Goal: Task Accomplishment & Management: Complete application form

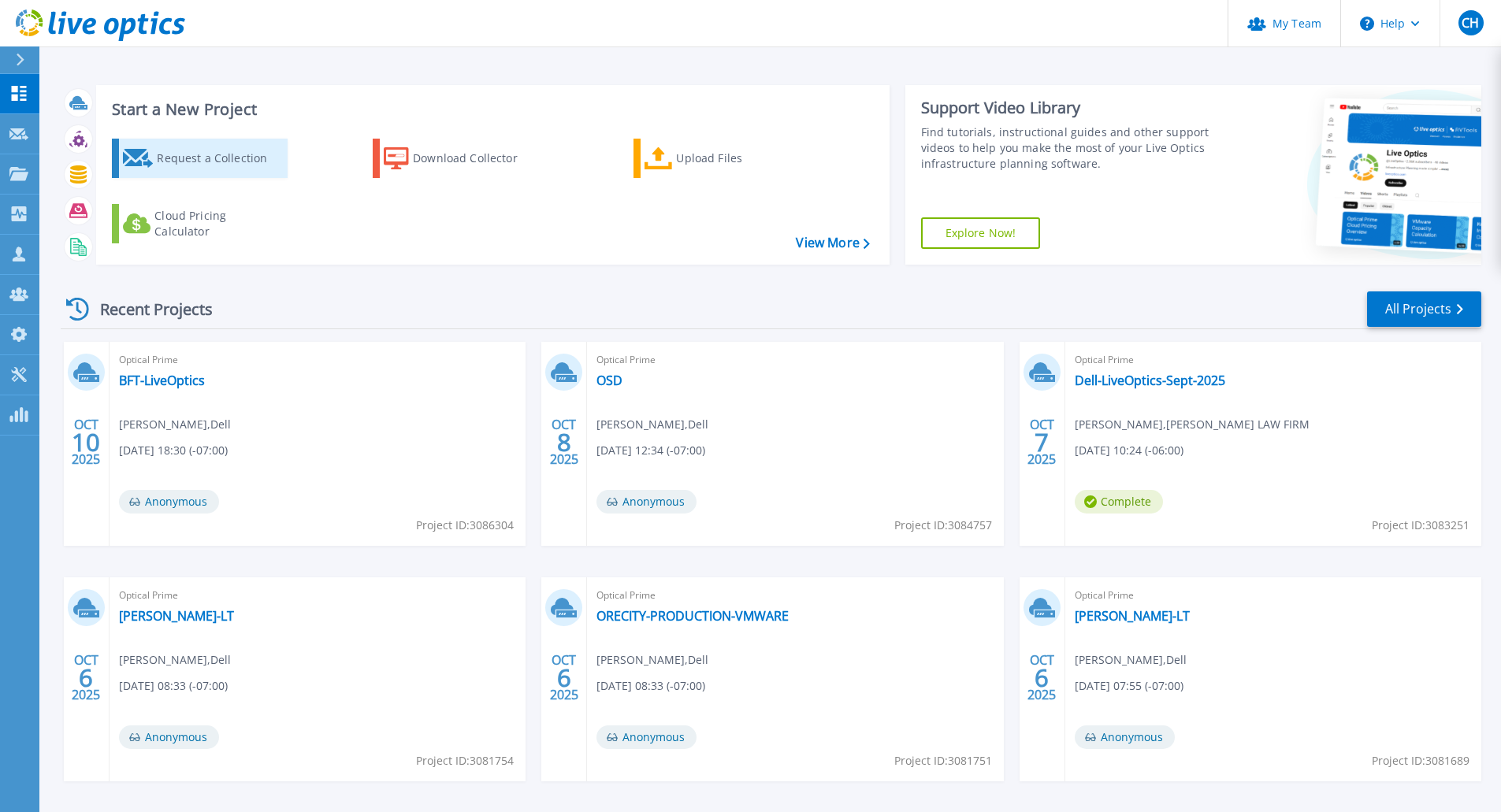
click at [225, 161] on div "Request a Collection" at bounding box center [219, 158] width 126 height 32
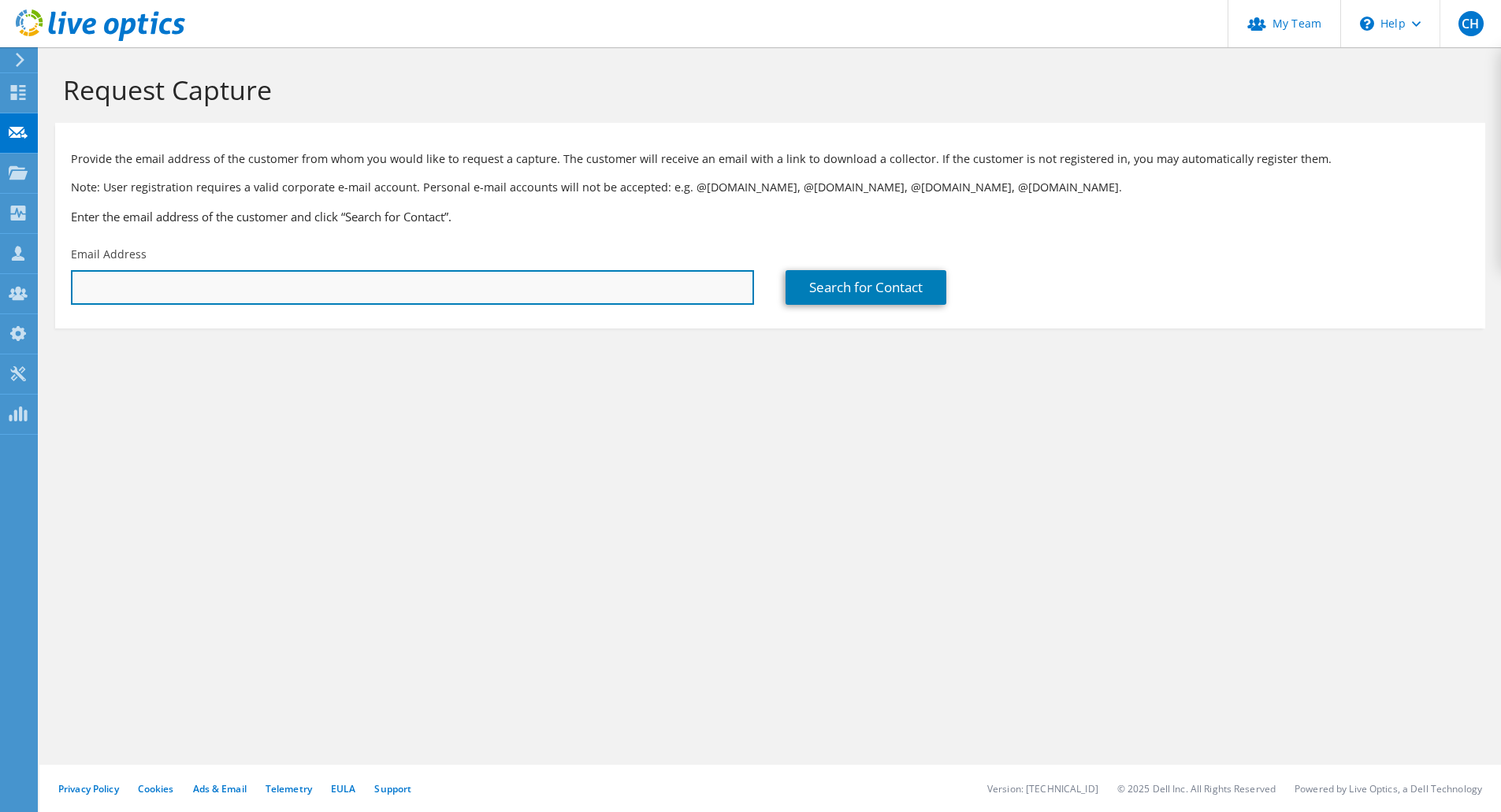
click at [151, 280] on input "text" at bounding box center [412, 287] width 683 height 34
paste input "justins@dpls.lib.or.us"
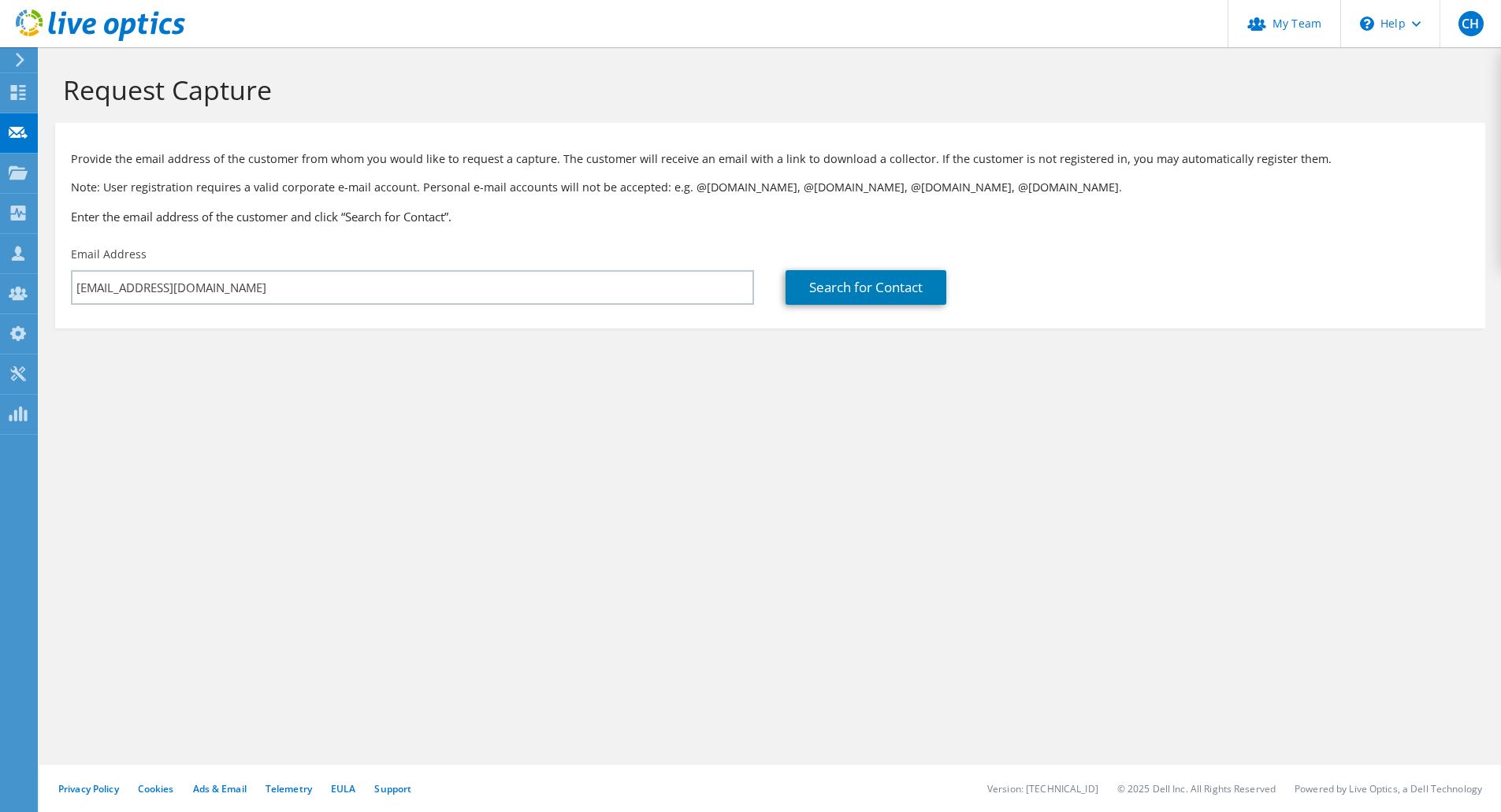
click at [478, 428] on div "Request Capture Provide the email address of the customer from whom you would l…" at bounding box center [770, 429] width 1462 height 764
click at [867, 283] on link "Search for Contact" at bounding box center [866, 287] width 161 height 34
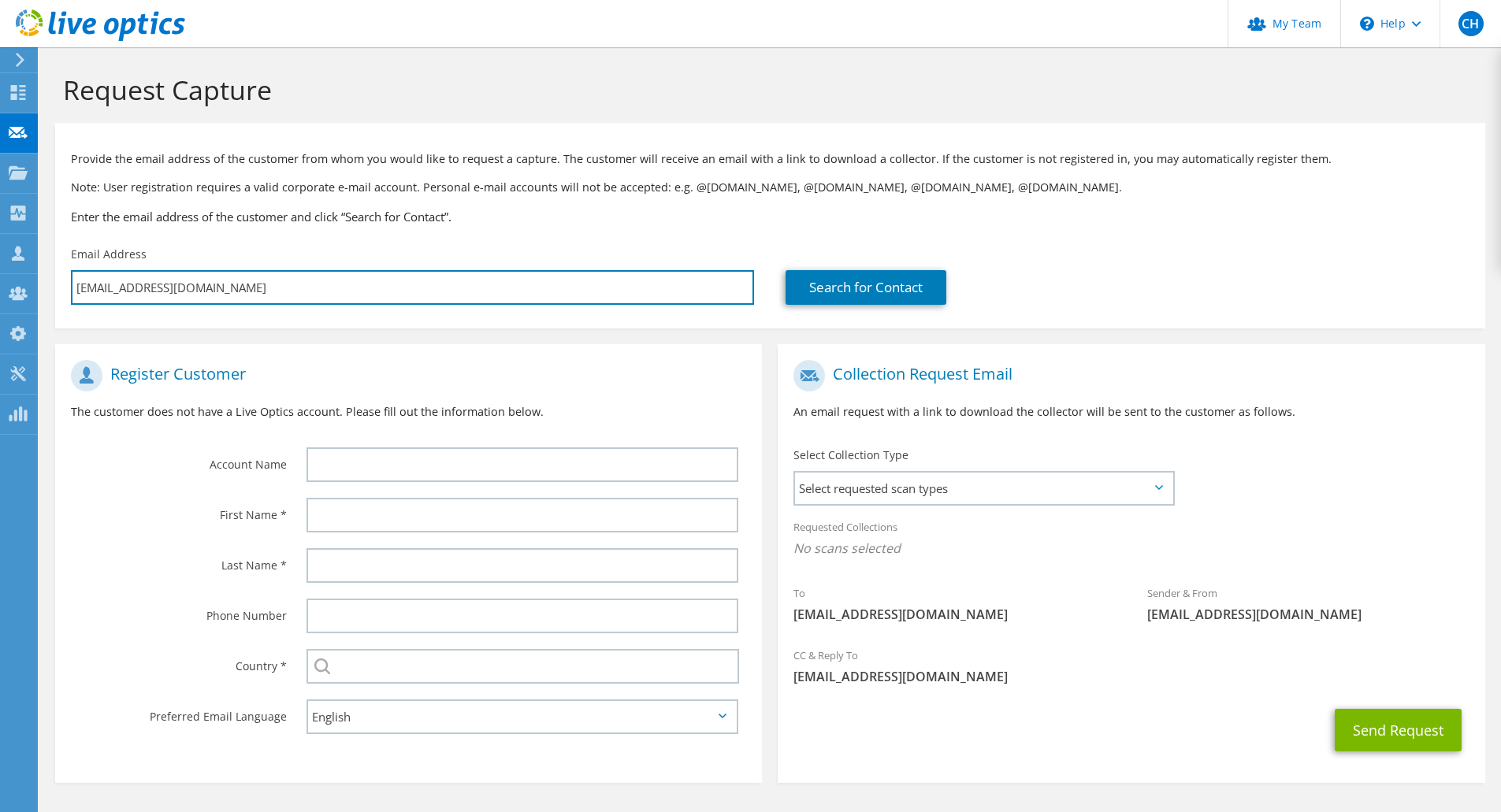
drag, startPoint x: 178, startPoint y: 283, endPoint x: 50, endPoint y: 272, distance: 128.5
click at [50, 272] on section "Request Capture Provide the email address of the customer from whom you would l…" at bounding box center [770, 454] width 1462 height 815
paste input "justins"
type input "justins@dpls.lib.or.us"
type input "Select"
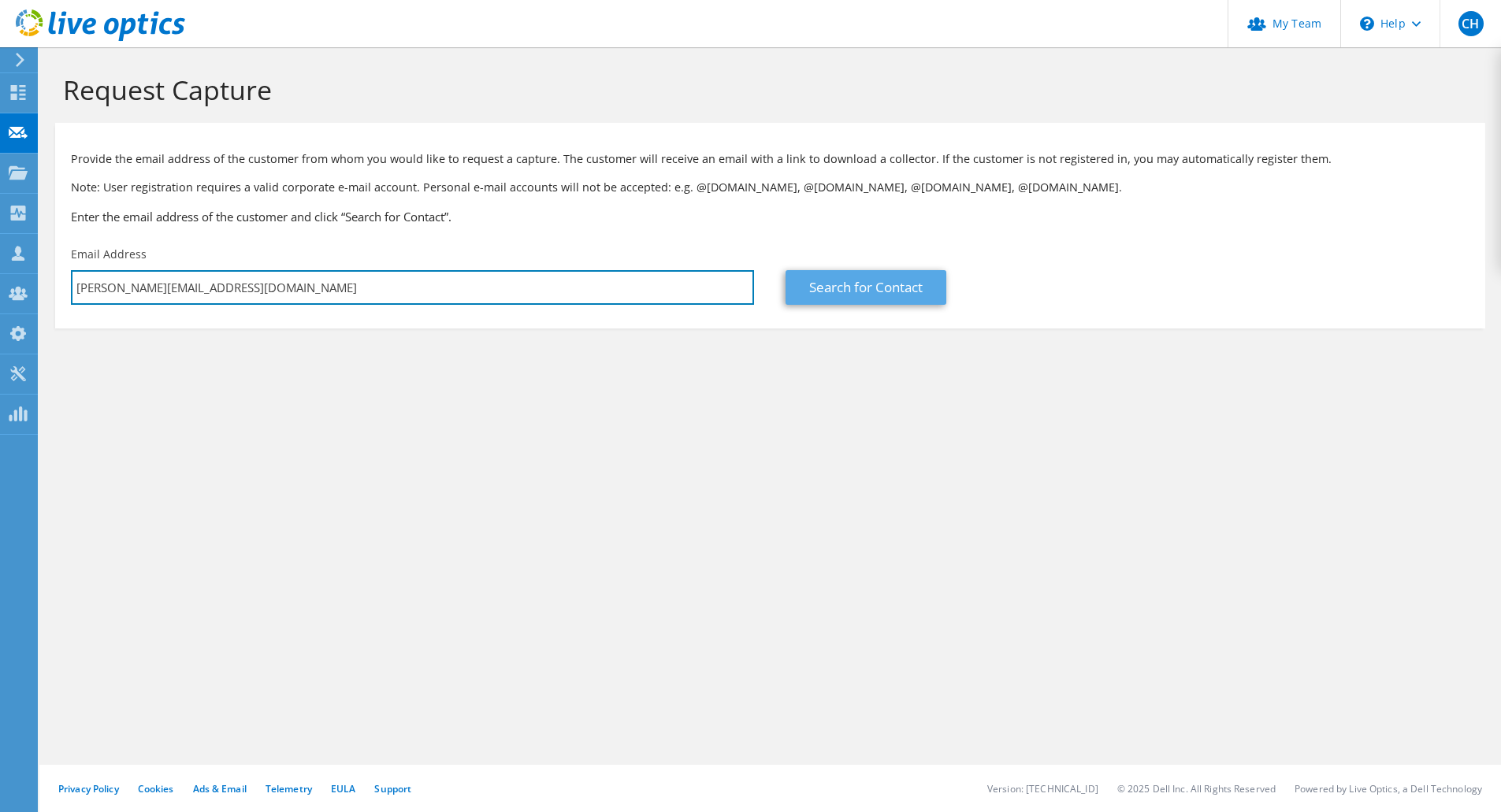
type input "justins@dpls.lib.or.us"
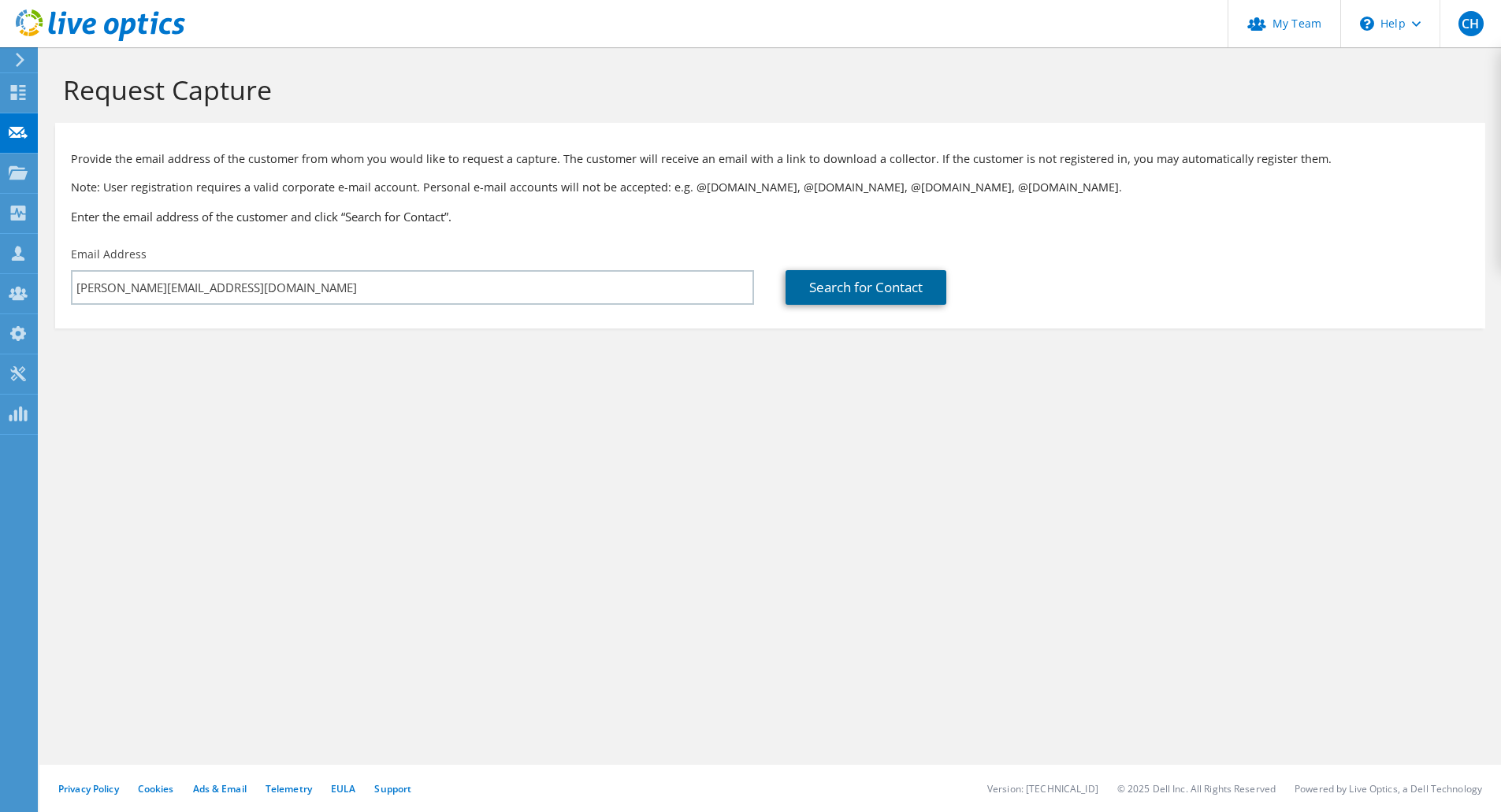
click at [840, 286] on link "Search for Contact" at bounding box center [866, 287] width 161 height 34
type input "DESCHUTES CO LIBRARY"
type input "Justin"
type input "Schulman"
type input "United States"
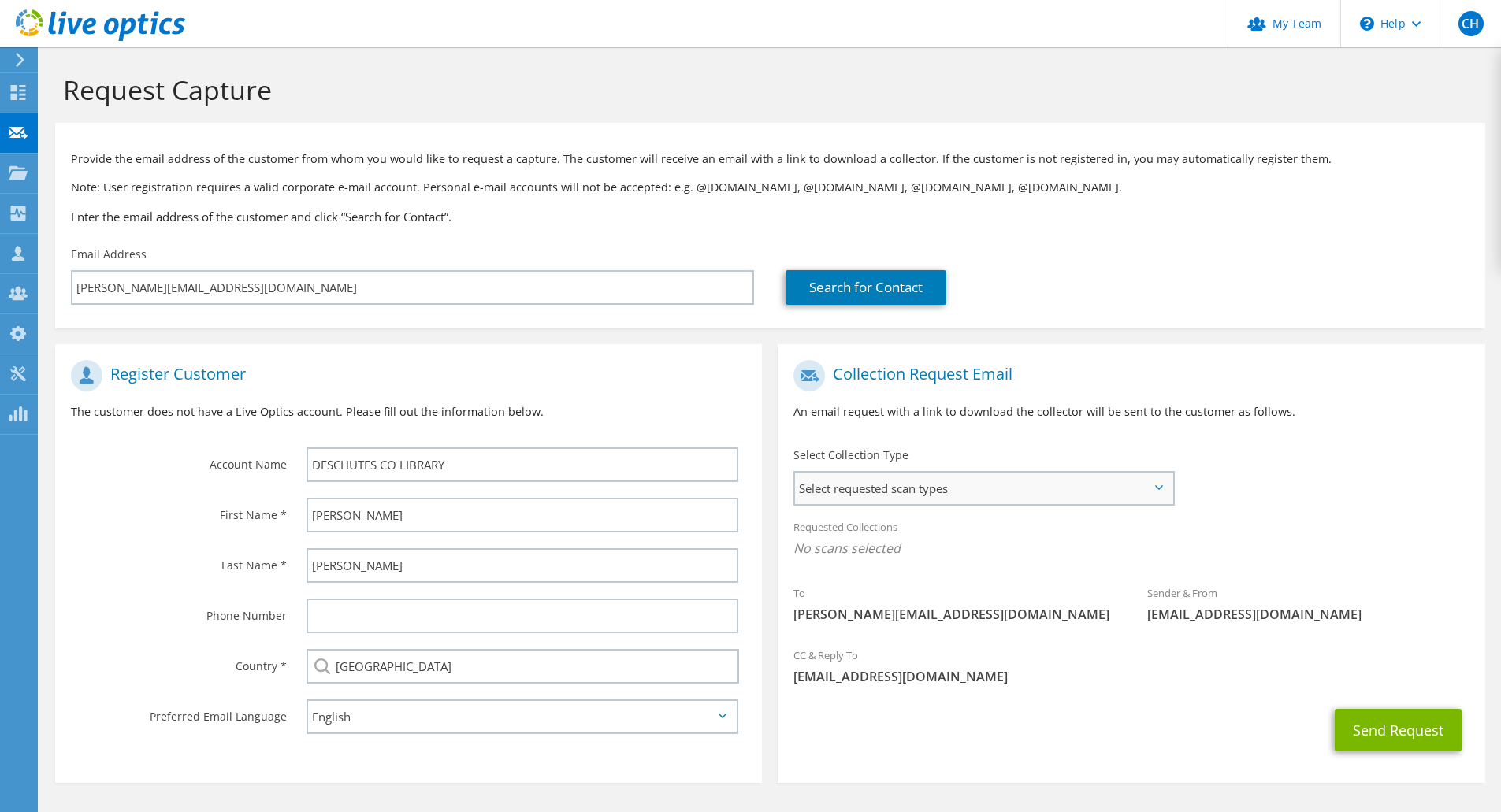
click at [981, 497] on span "Select requested scan types" at bounding box center [983, 488] width 377 height 32
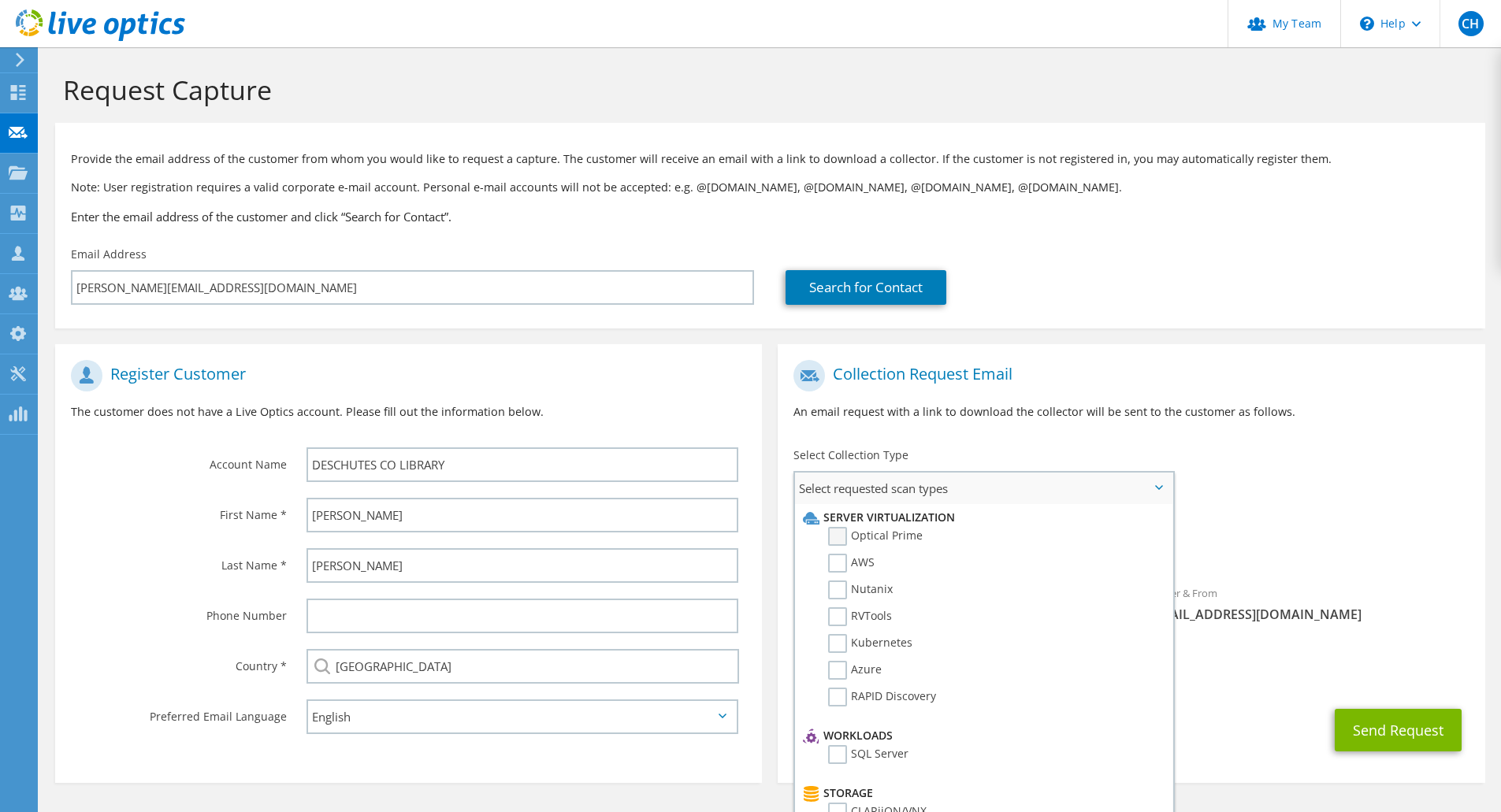
click at [841, 534] on label "Optical Prime" at bounding box center [875, 536] width 95 height 19
click at [0, 0] on input "Optical Prime" at bounding box center [0, 0] width 0 height 0
click at [1295, 496] on div "To justins@dpls.lib.or.us Sender & From liveoptics@liveoptics.com" at bounding box center [1130, 498] width 707 height 291
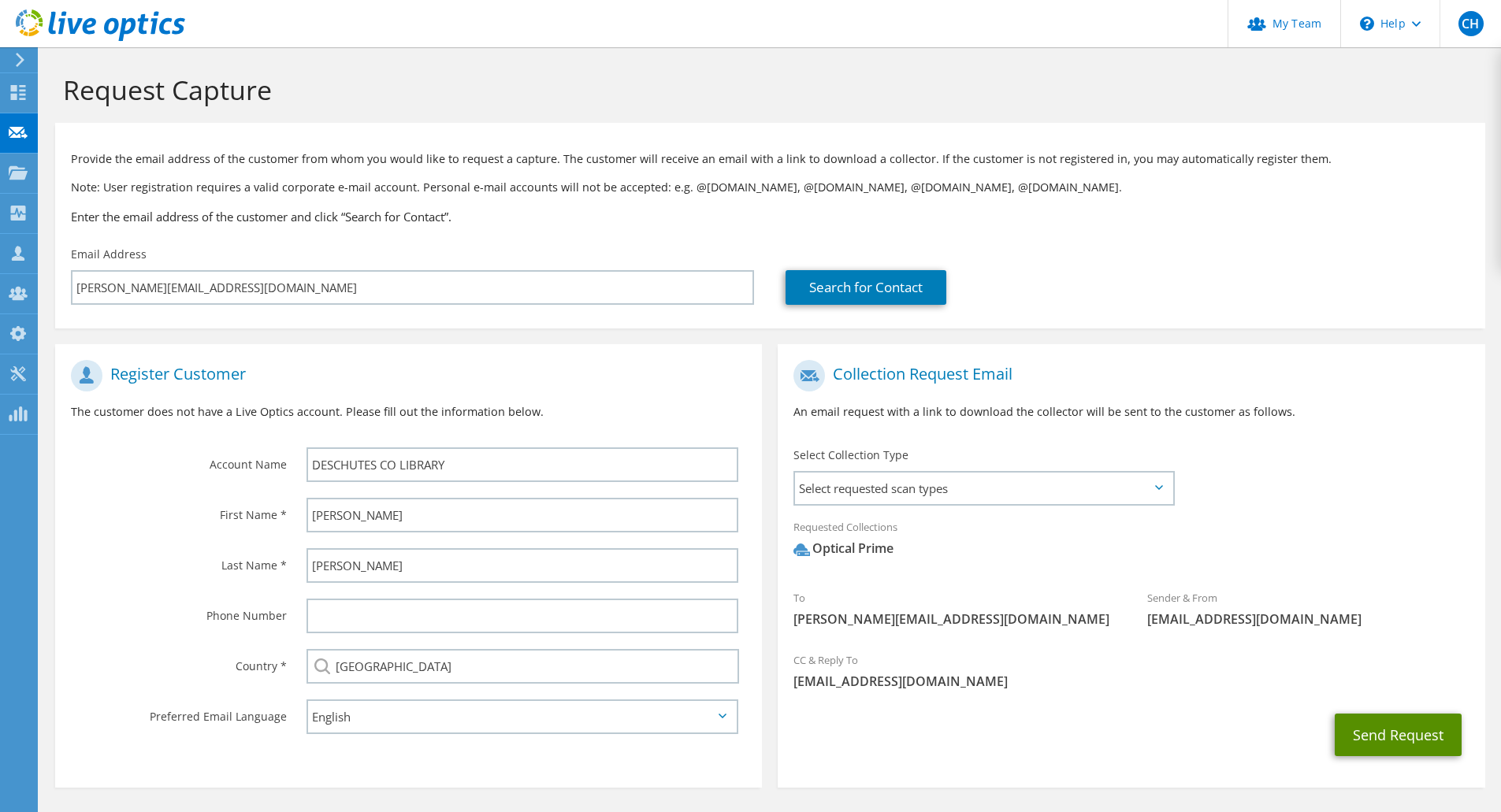
click at [1392, 738] on button "Send Request" at bounding box center [1398, 734] width 127 height 43
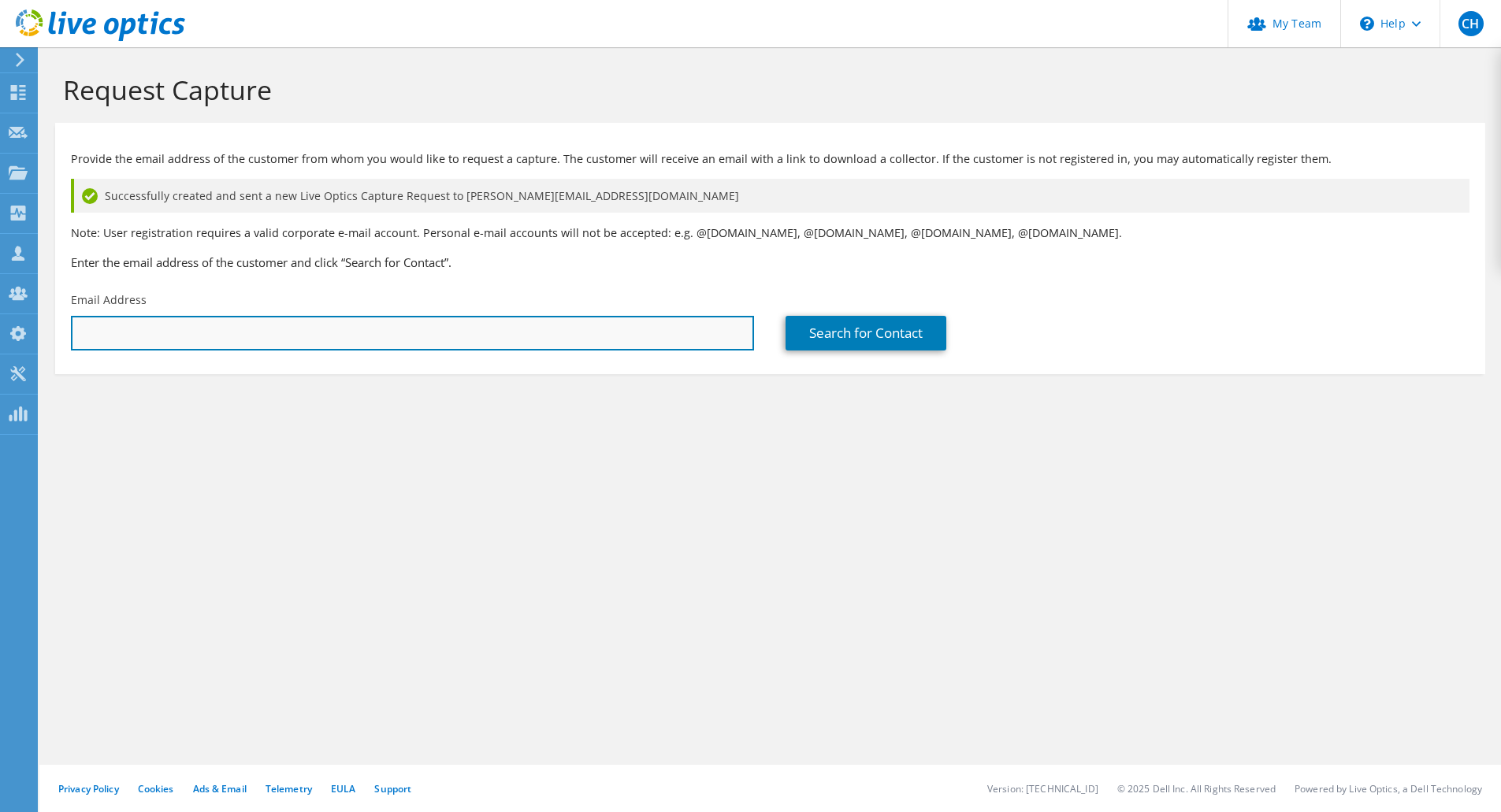
click at [315, 339] on input "text" at bounding box center [412, 333] width 683 height 34
paste input "simond@dpls.lib.or.us"
type input "simond@dpls.lib.or.us"
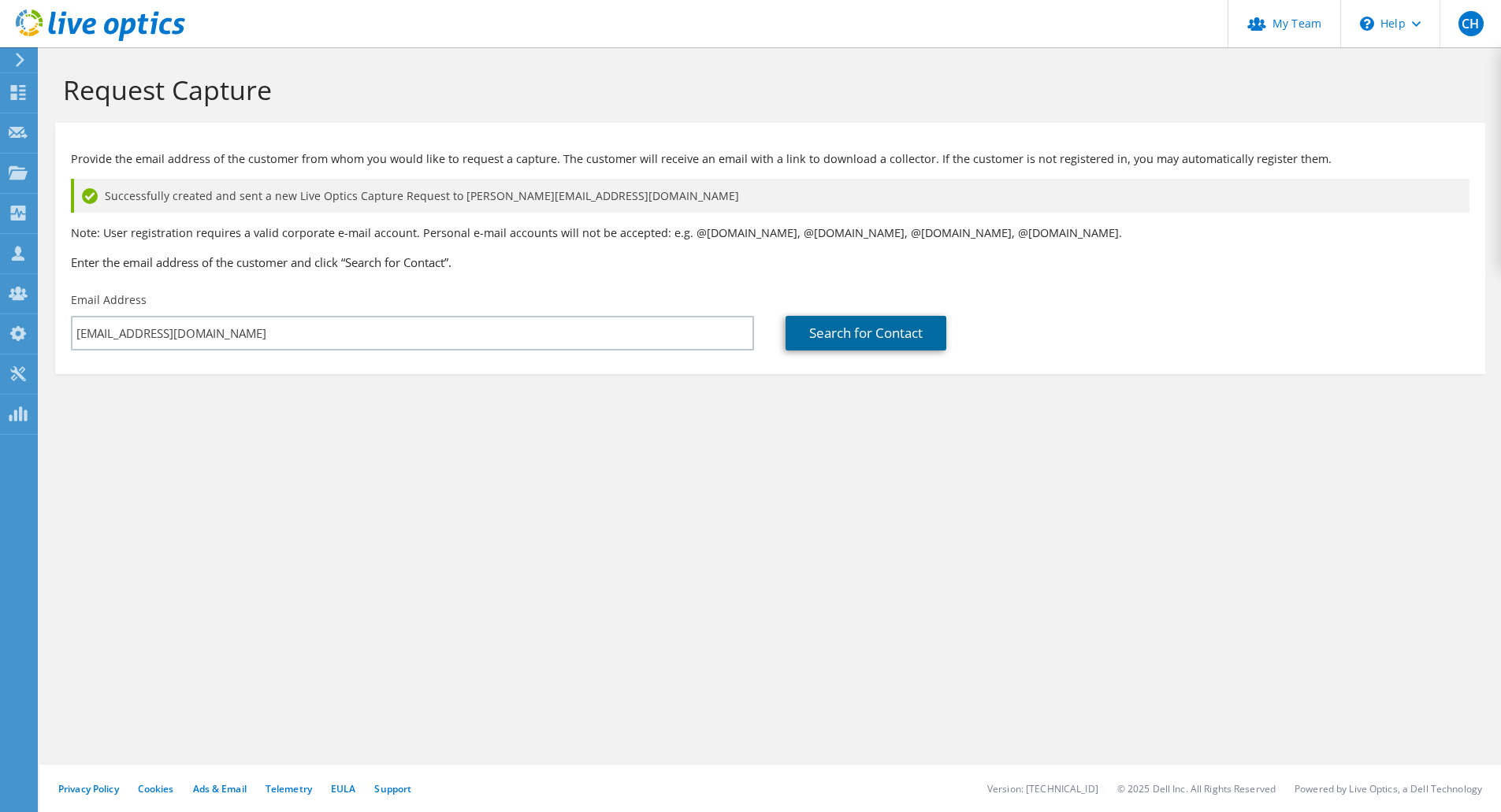
click at [889, 344] on link "Search for Contact" at bounding box center [866, 333] width 161 height 34
type input "DESCHUTES CO LIBRARY"
type input "Simon"
type input "Day"
type input "United States"
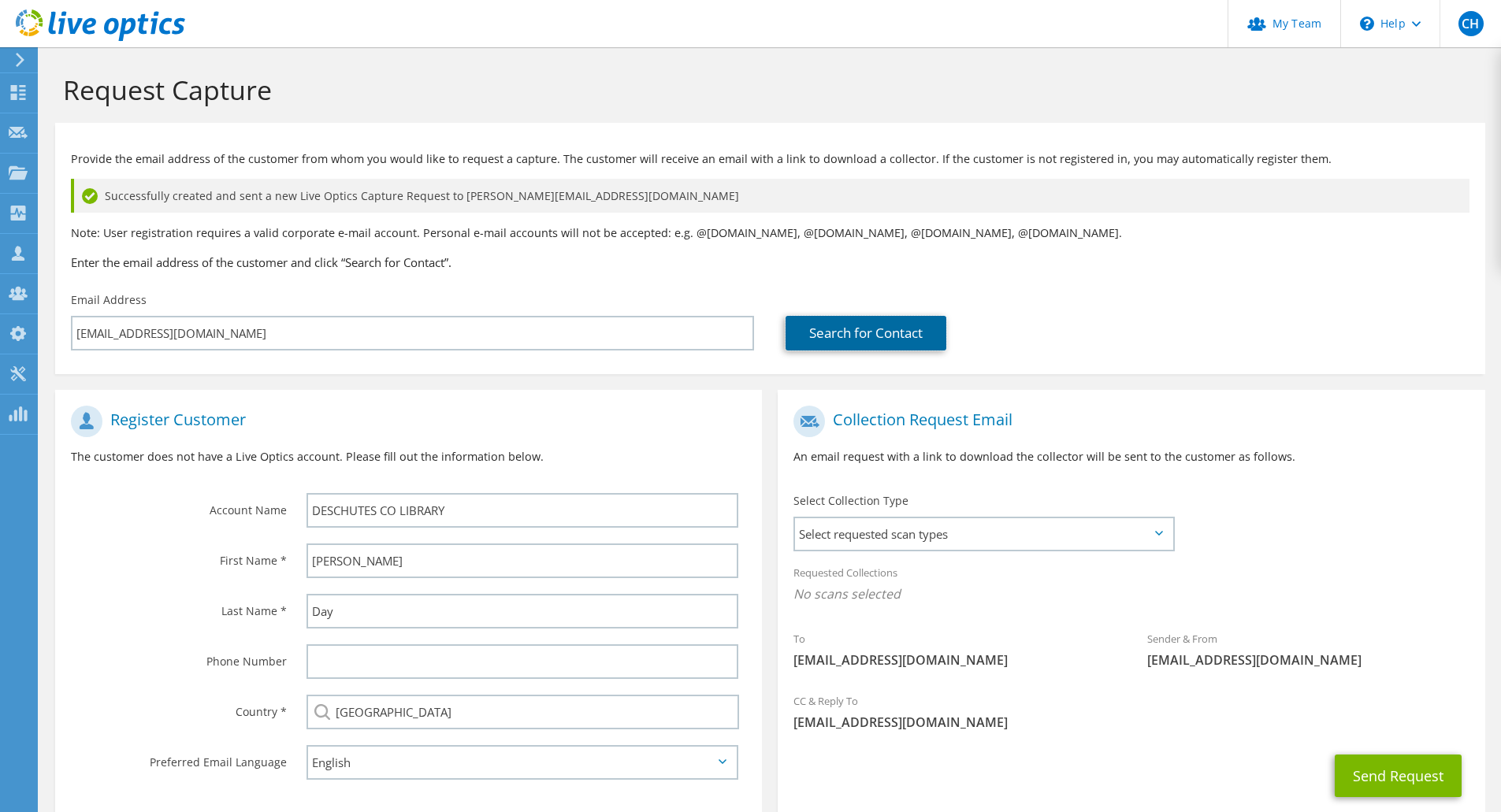
scroll to position [95, 0]
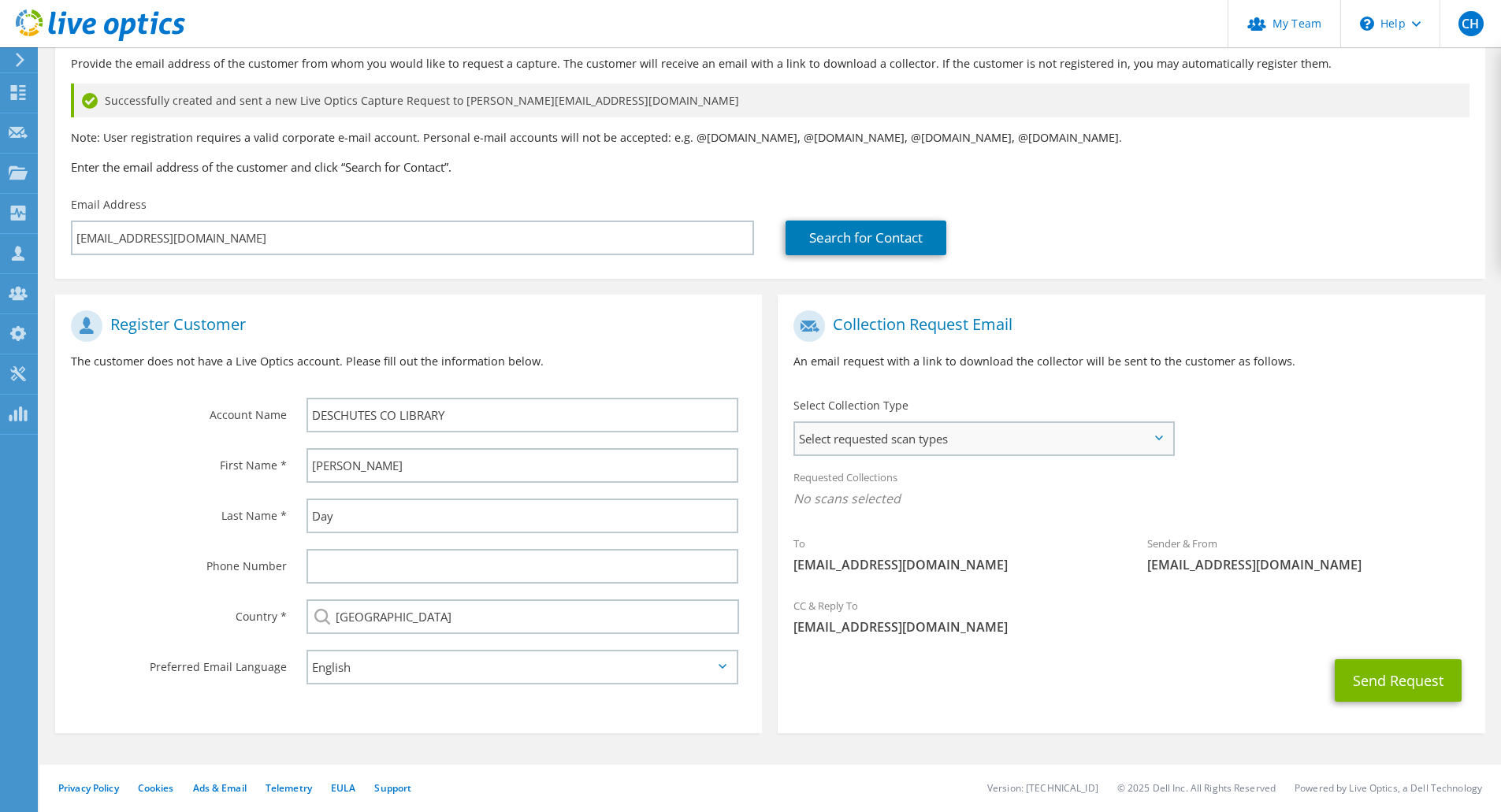
click at [1136, 435] on span "Select requested scan types" at bounding box center [983, 439] width 377 height 32
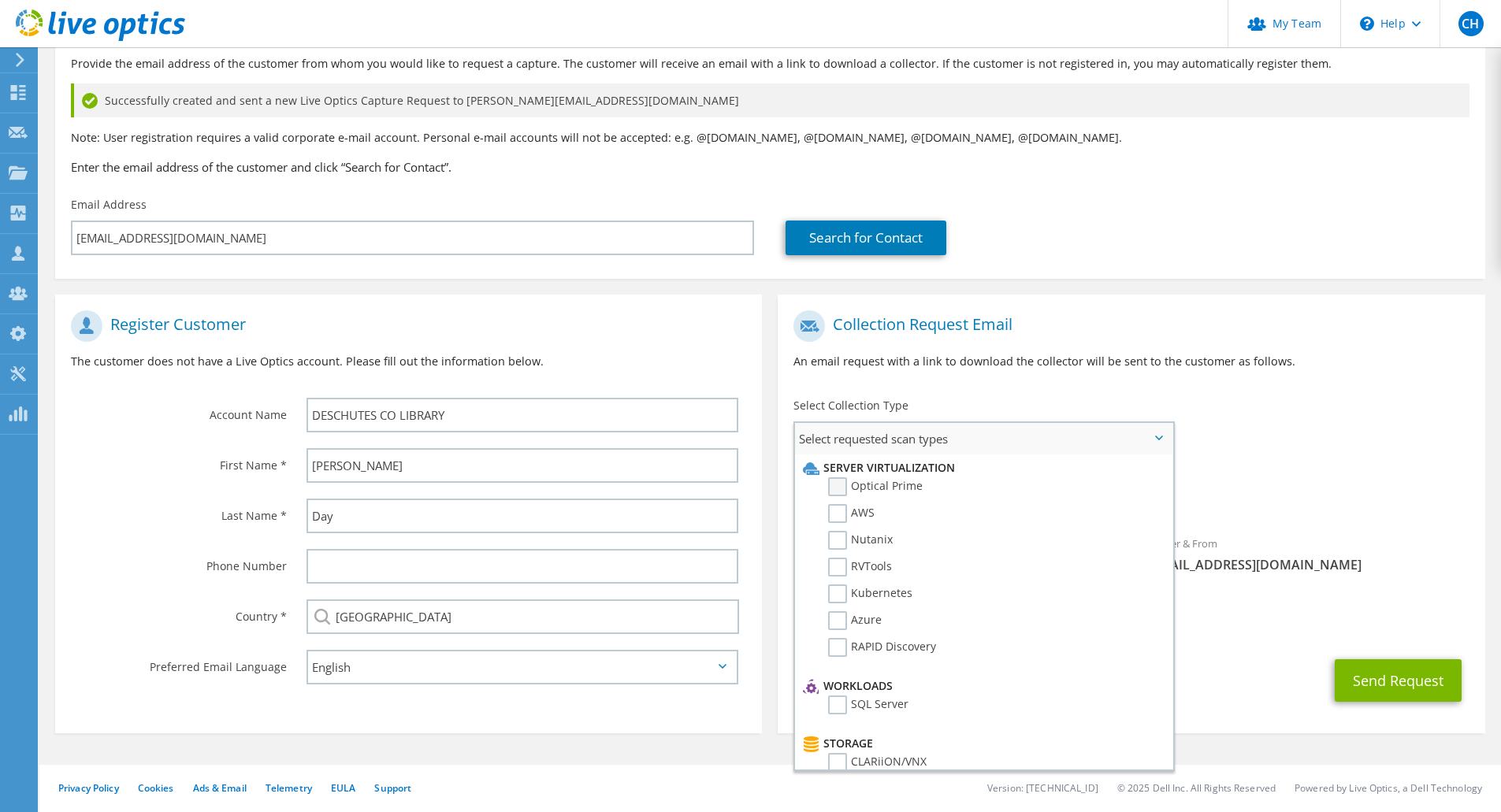
click at [897, 489] on label "Optical Prime" at bounding box center [875, 487] width 95 height 19
click at [0, 0] on input "Optical Prime" at bounding box center [0, 0] width 0 height 0
click at [1317, 614] on div "CC & Reply To chughes@redesign-group.com" at bounding box center [1130, 620] width 707 height 54
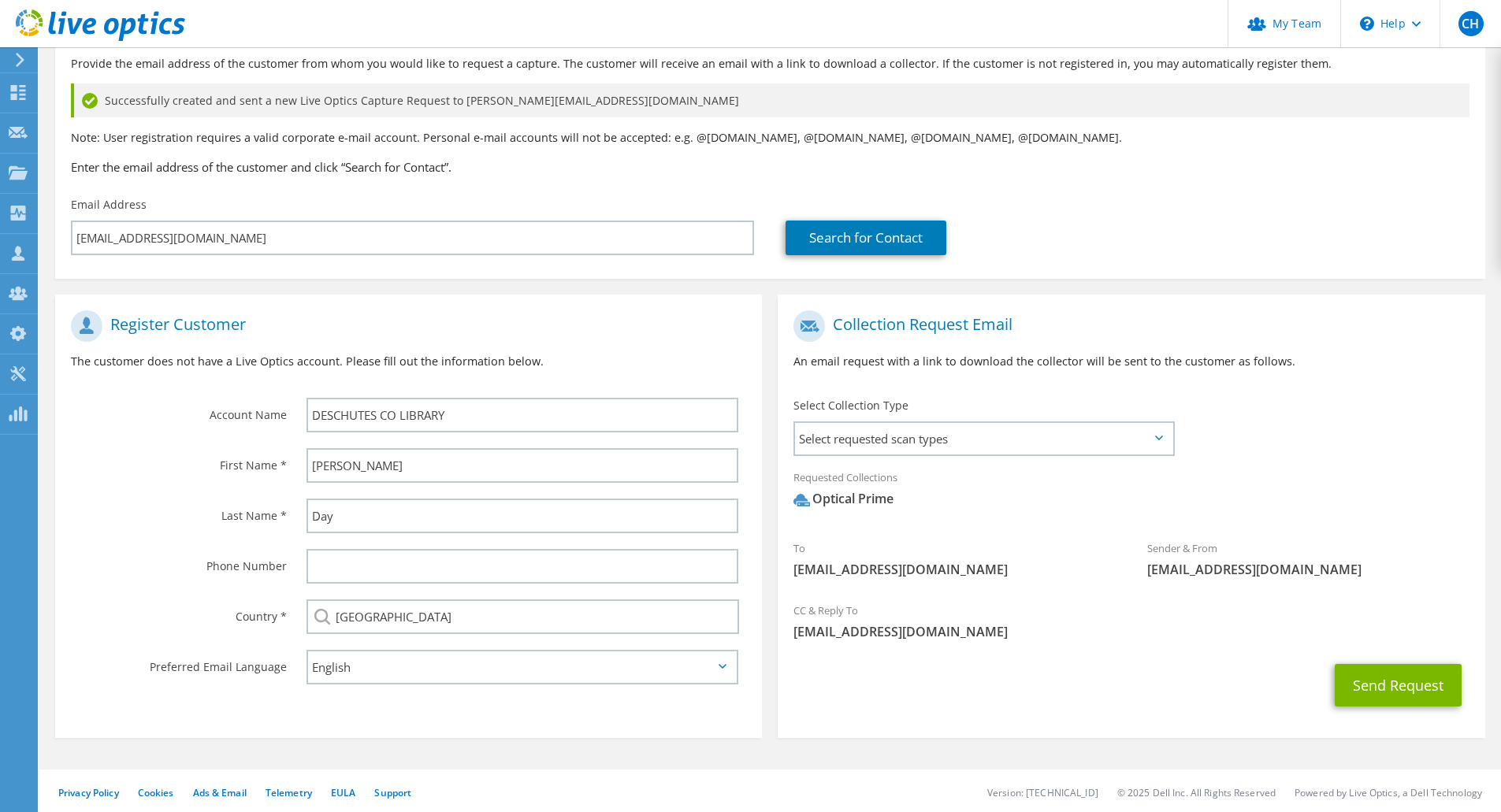
click at [1317, 614] on div "CC & Reply To chughes@redesign-group.com" at bounding box center [1130, 620] width 707 height 54
click at [1411, 692] on button "Send Request" at bounding box center [1398, 685] width 127 height 43
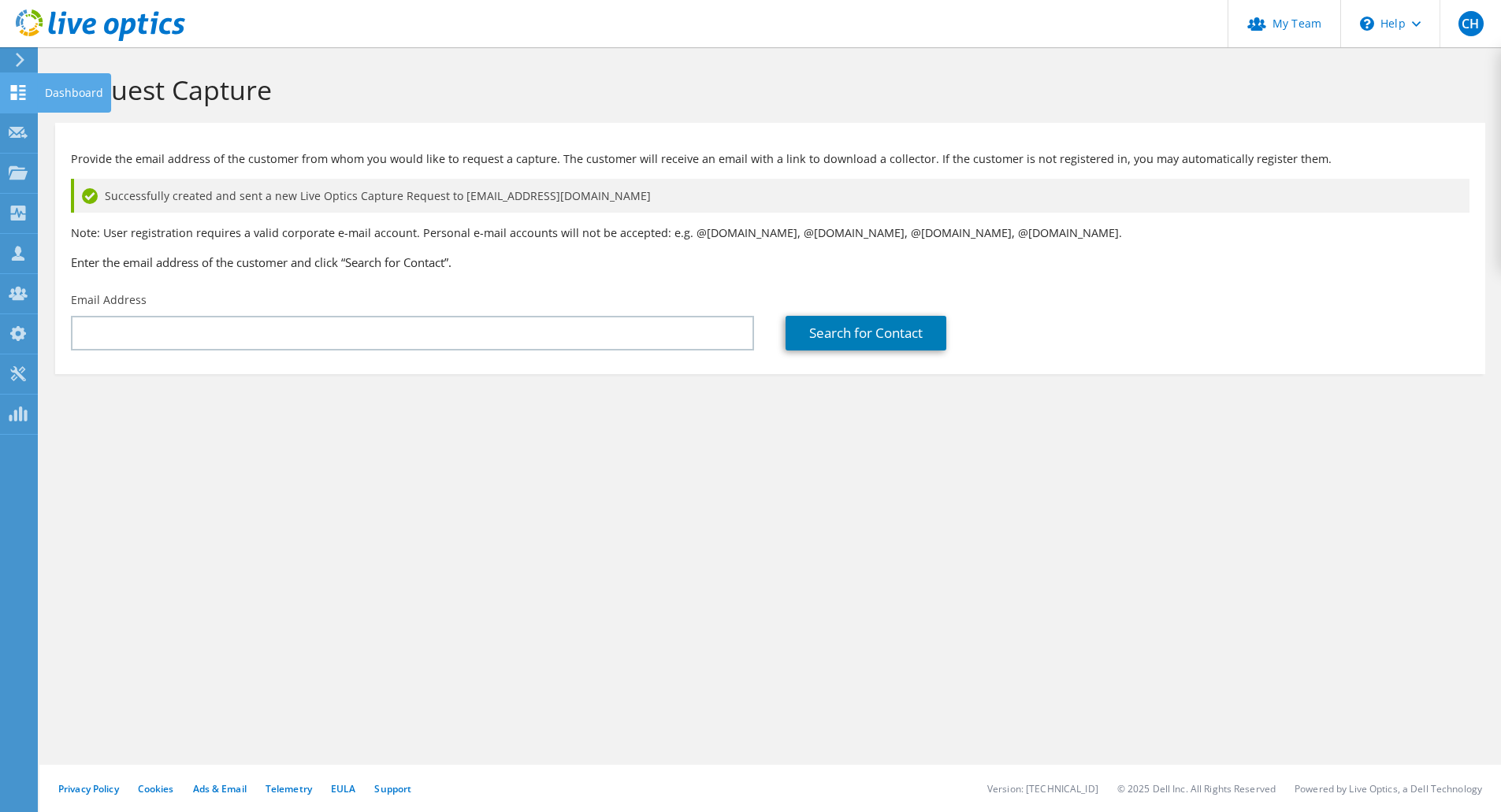
click at [17, 94] on use at bounding box center [18, 93] width 15 height 15
